Goal: Communication & Community: Share content

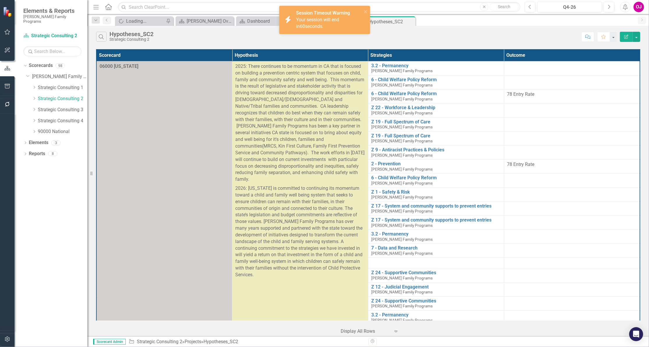
scroll to position [39, 0]
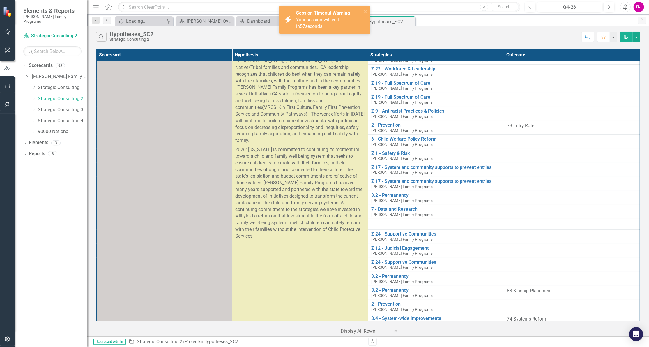
click at [628, 7] on icon "Alerts" at bounding box center [625, 7] width 6 height 6
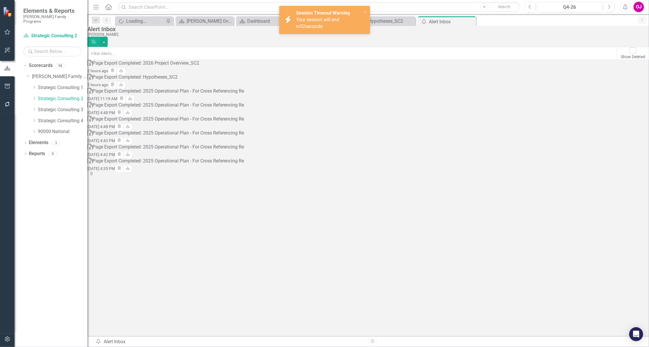
click at [141, 81] on div "Page Export Completed: Hypotheses_SC2" at bounding box center [135, 77] width 85 height 7
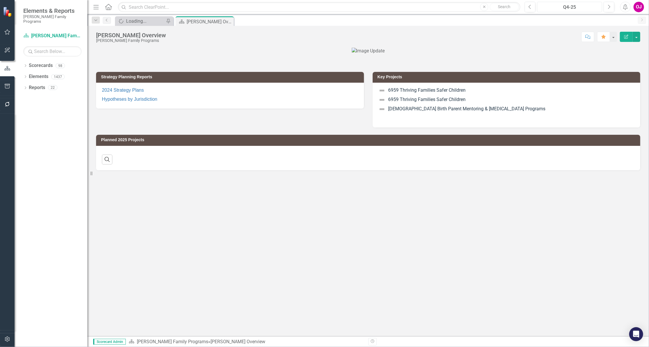
click at [585, 3] on button "Q4-25" at bounding box center [569, 7] width 65 height 10
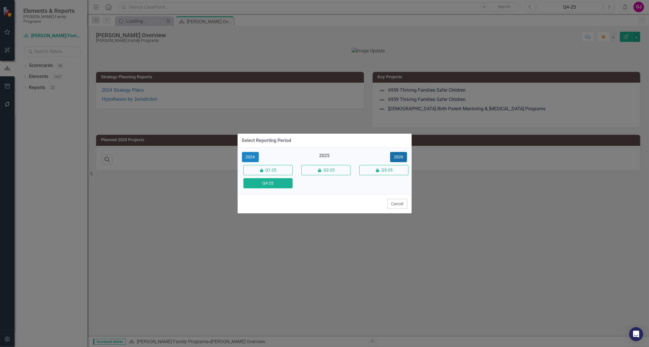
click at [404, 152] on button "2026" at bounding box center [398, 157] width 17 height 10
click at [277, 183] on button "Q4-26" at bounding box center [267, 183] width 49 height 10
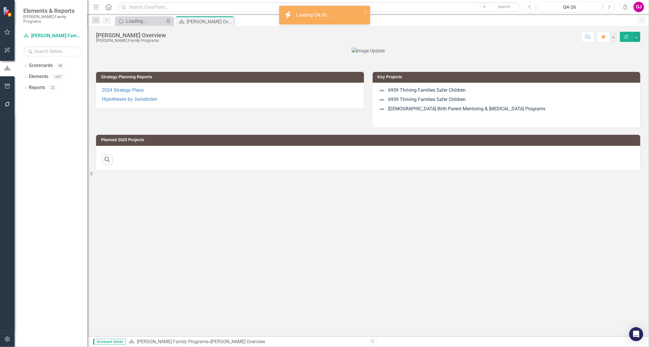
click at [624, 4] on button "Alerts" at bounding box center [625, 7] width 10 height 10
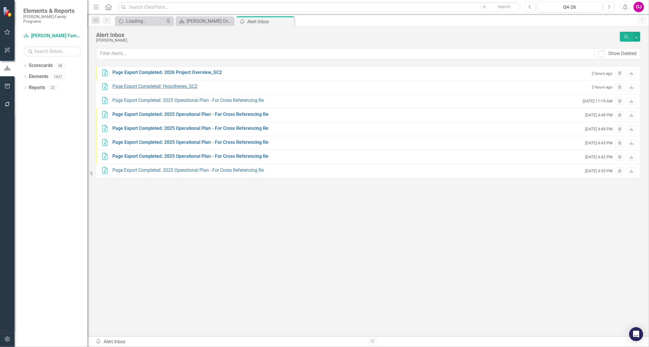
click at [184, 86] on div "Page Export Completed: Hypotheses_SC2" at bounding box center [154, 86] width 85 height 7
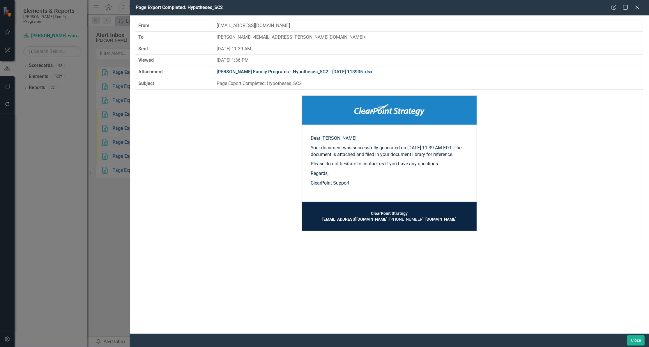
click at [288, 72] on link "[PERSON_NAME] Family Programs - Hypotheses_SC2 - [DATE] 113905.xlsx" at bounding box center [294, 72] width 156 height 6
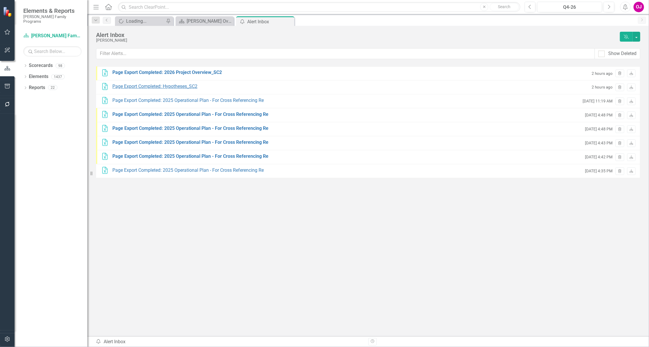
click at [177, 86] on div "Page Export Completed: Hypotheses_SC2" at bounding box center [154, 86] width 85 height 7
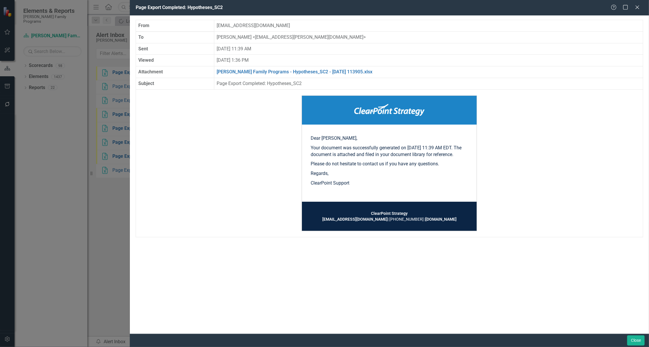
click at [308, 68] on td "[PERSON_NAME] Family Programs - Hypotheses_SC2 - [DATE] 113905.xlsx" at bounding box center [428, 72] width 429 height 12
click at [308, 72] on link "[PERSON_NAME] Family Programs - Hypotheses_SC2 - [DATE] 113905.xlsx" at bounding box center [294, 72] width 156 height 6
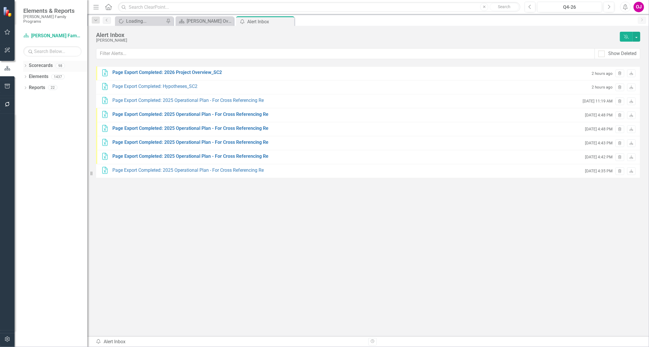
click at [23, 65] on icon "Dropdown" at bounding box center [25, 66] width 4 height 3
click at [29, 75] on icon "Dropdown" at bounding box center [28, 76] width 4 height 3
click at [48, 95] on link "Strategic Consulting 2" at bounding box center [62, 98] width 49 height 7
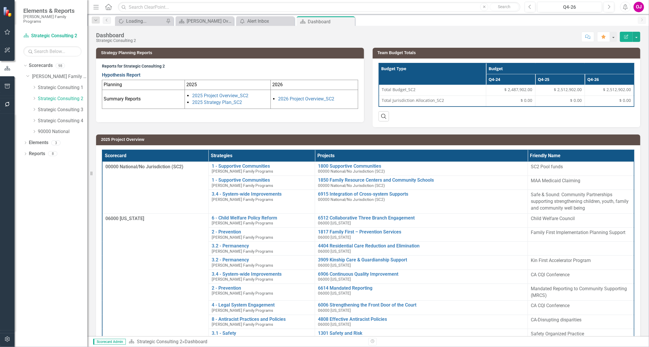
click at [132, 75] on link "Hypothesis Report" at bounding box center [121, 75] width 38 height 6
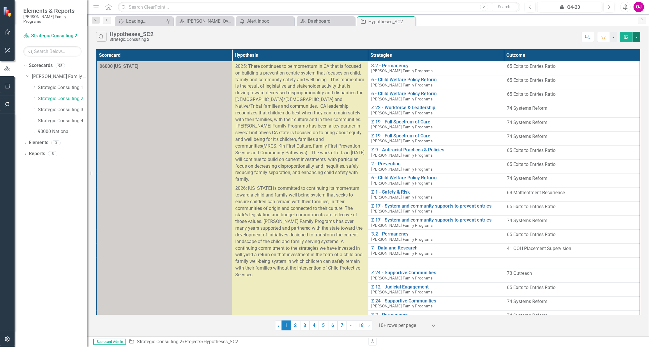
click at [638, 38] on button "button" at bounding box center [636, 37] width 8 height 10
click at [616, 72] on link "Excel Export to Excel" at bounding box center [617, 70] width 46 height 11
click at [434, 327] on icon "Expand" at bounding box center [433, 325] width 6 height 5
click at [411, 314] on div "Display All Rows" at bounding box center [408, 315] width 55 height 7
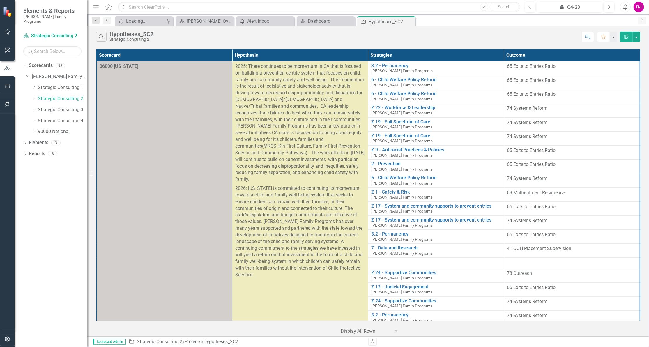
click at [640, 36] on div "Search Hypotheses_SC2 Strategic Consulting 2 Comment Favorite Edit Report" at bounding box center [367, 35] width 561 height 19
click at [639, 40] on button "button" at bounding box center [636, 37] width 8 height 10
click at [625, 73] on link "Excel Export to Excel" at bounding box center [617, 70] width 46 height 11
click at [338, 21] on div "Dashboard" at bounding box center [327, 20] width 38 height 7
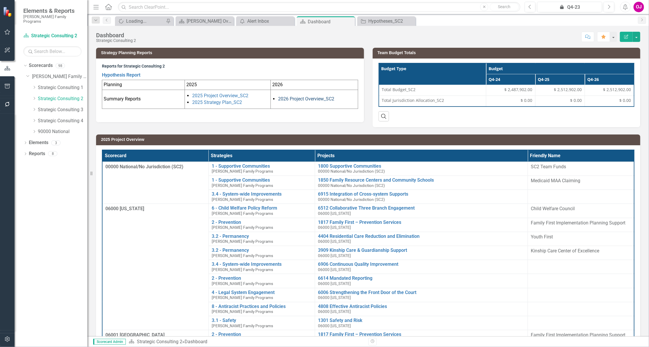
click at [300, 99] on link "2026 Project Overview_SC2" at bounding box center [306, 99] width 56 height 6
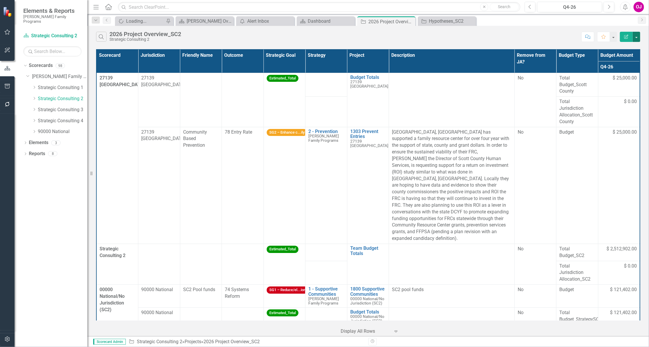
click at [636, 37] on button "button" at bounding box center [636, 37] width 8 height 10
click at [619, 70] on link "Excel Export to Excel" at bounding box center [617, 70] width 46 height 11
drag, startPoint x: 277, startPoint y: 24, endPoint x: 274, endPoint y: 22, distance: 4.0
click at [274, 22] on div "Alert Inbox" at bounding box center [266, 20] width 38 height 7
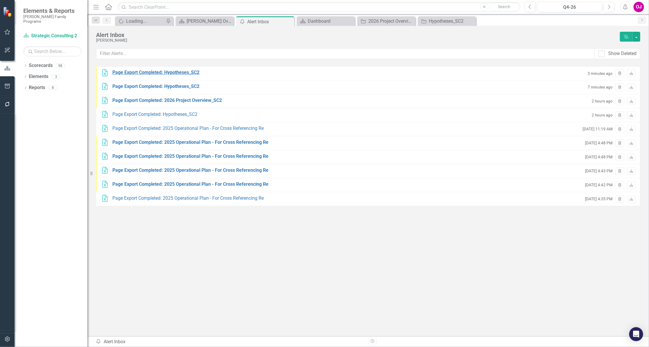
click at [179, 70] on div "Page Export Completed: Hypotheses_SC2" at bounding box center [155, 72] width 87 height 7
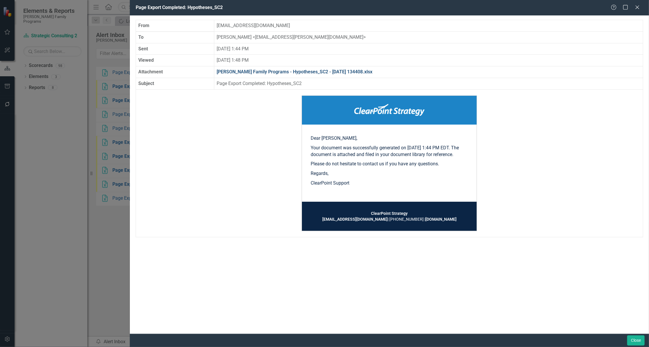
click at [248, 70] on link "Casey Family Programs - Hypotheses_SC2 - 2025-10-07 134408.xlsx" at bounding box center [294, 72] width 156 height 6
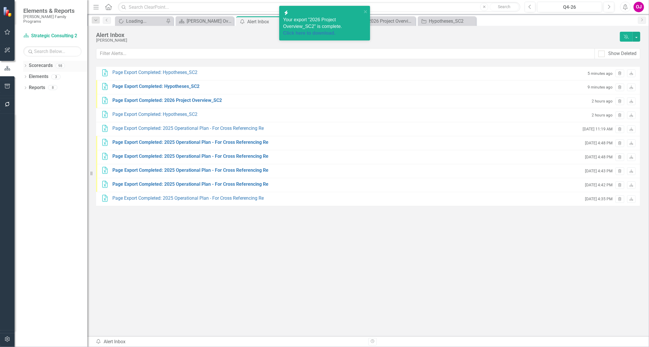
click at [23, 61] on div "Dropdown Scorecards 98 Dropdown Casey Family Programs Dropdown Strategic Consul…" at bounding box center [51, 204] width 73 height 286
click at [26, 65] on icon "Dropdown" at bounding box center [25, 66] width 4 height 3
click at [22, 75] on icon "Dropdown" at bounding box center [19, 76] width 4 height 3
click at [22, 95] on icon "Dropdown" at bounding box center [19, 96] width 4 height 3
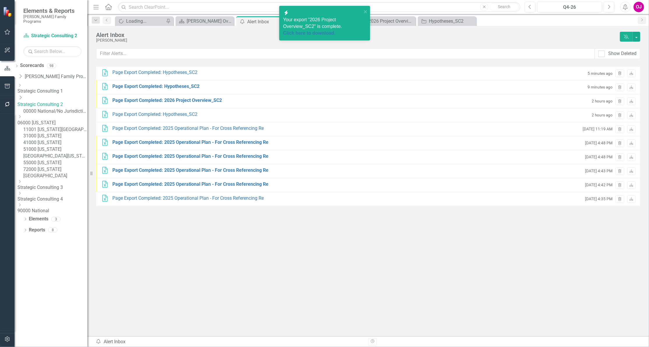
click at [22, 116] on icon "Dropdown" at bounding box center [19, 116] width 4 height 3
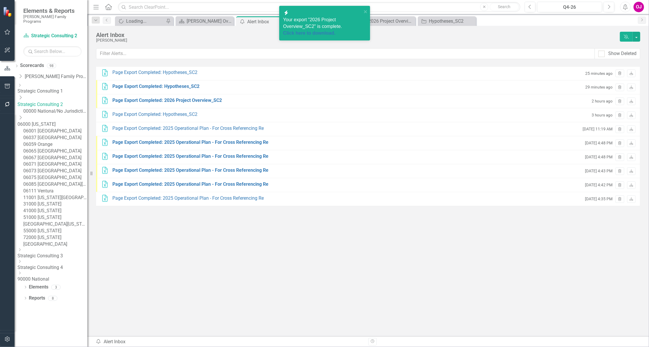
click at [73, 121] on link "06000 [US_STATE]" at bounding box center [52, 124] width 70 height 7
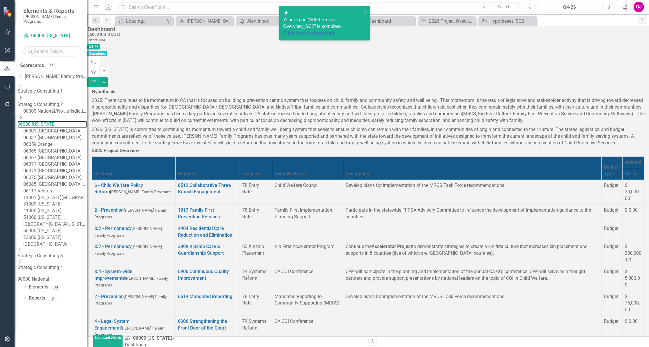
scroll to position [29, 0]
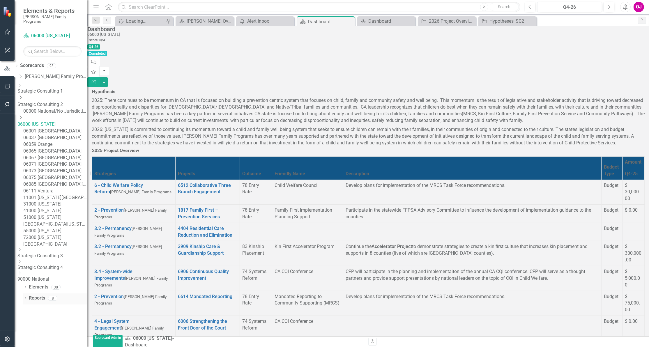
click at [25, 300] on icon "Dropdown" at bounding box center [25, 298] width 4 height 3
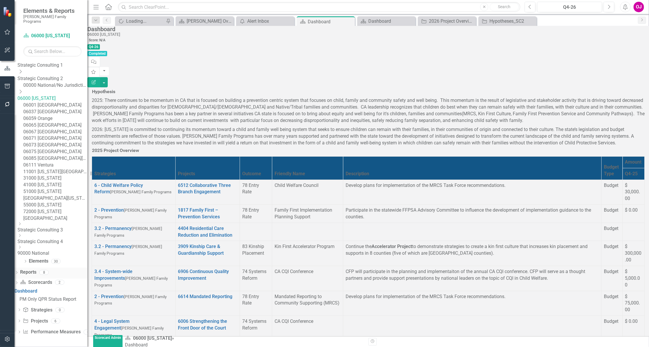
scroll to position [101, 0]
click at [21, 322] on icon "Dropdown" at bounding box center [19, 321] width 4 height 3
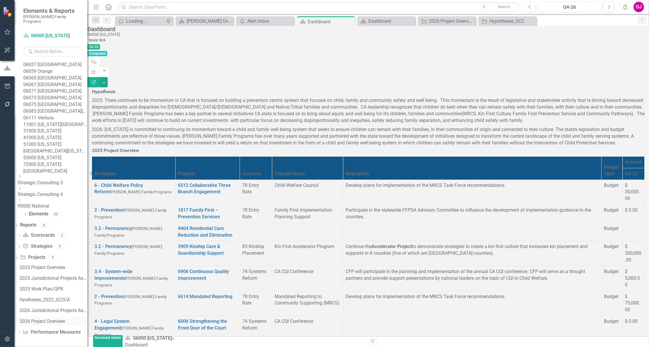
scroll to position [144, 0]
click at [53, 322] on div "2026 Project Overview" at bounding box center [53, 321] width 68 height 5
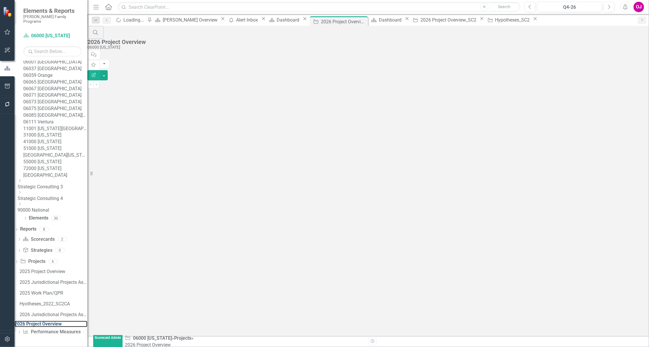
scroll to position [123, 0]
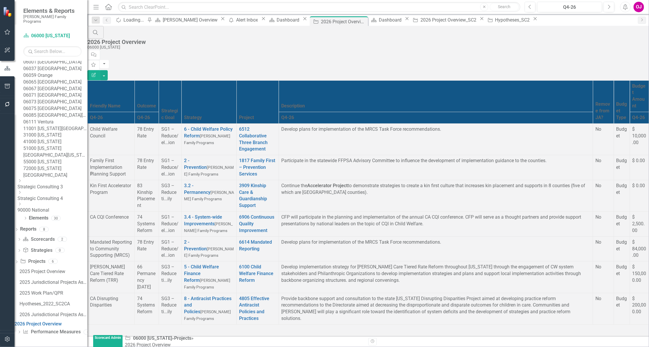
click at [583, 314] on div "Search 2026 Project Overview 06000 California Comment Favorite Edit Report Frie…" at bounding box center [367, 177] width 561 height 303
click at [108, 70] on button "button" at bounding box center [104, 75] width 8 height 10
click at [608, 81] on link "Email Email Page" at bounding box center [617, 81] width 46 height 11
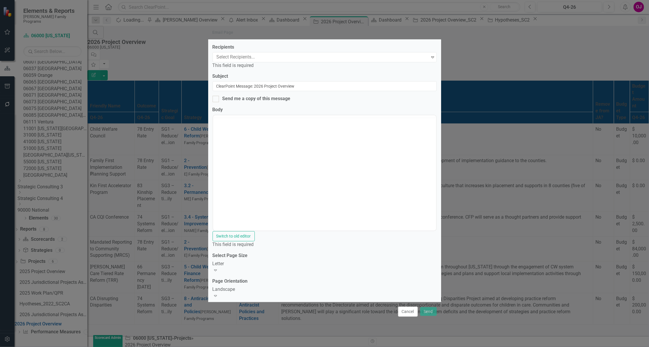
click at [361, 102] on div "Send me a copy of this message" at bounding box center [324, 98] width 224 height 7
click at [216, 100] on input "Send me a copy of this message" at bounding box center [214, 98] width 4 height 4
checkbox input "true"
click at [274, 52] on div "Recipients Select Recipients... Expand This field is required" at bounding box center [324, 56] width 224 height 25
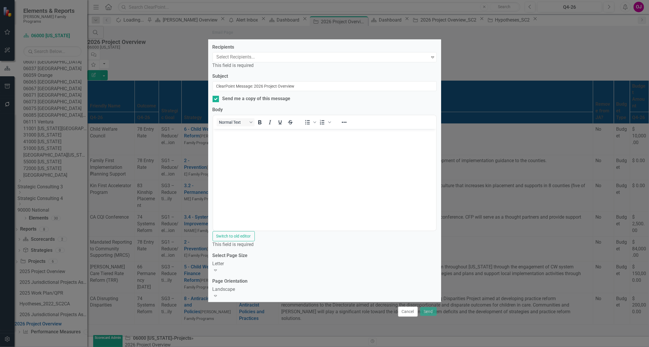
click at [266, 61] on div at bounding box center [321, 57] width 215 height 8
type input "da"
click at [264, 347] on div "Da na Blackwell" at bounding box center [324, 350] width 649 height 7
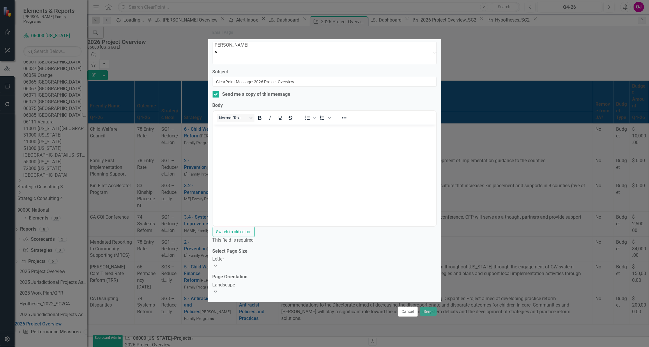
click at [384, 262] on div "Letter" at bounding box center [324, 259] width 224 height 7
click at [236, 141] on body "Rich Text Area. Press ALT-0 for help." at bounding box center [324, 167] width 223 height 87
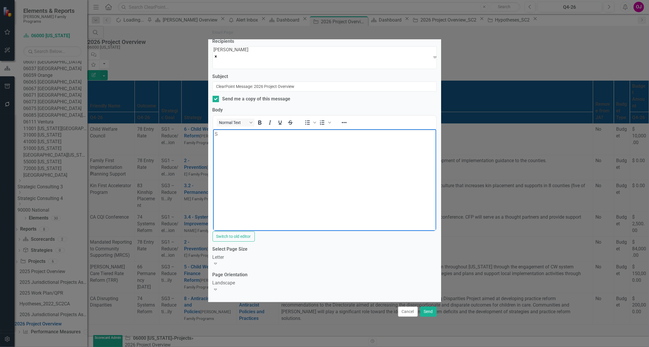
scroll to position [4, 0]
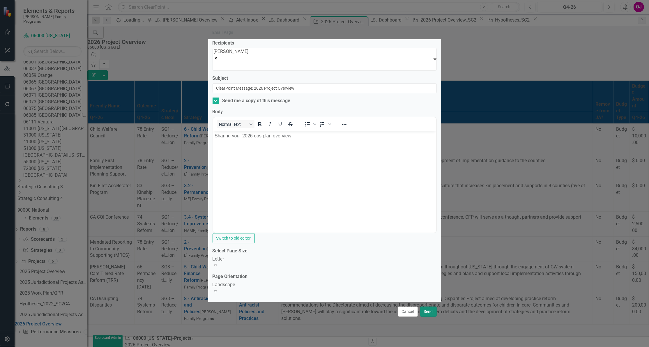
click at [429, 310] on button "Send" at bounding box center [428, 311] width 17 height 10
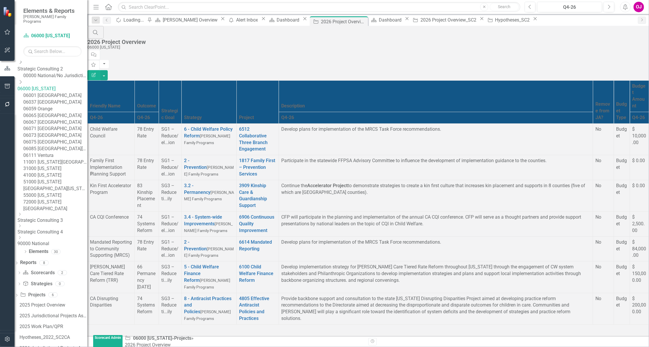
scroll to position [7, 0]
